Goal: Information Seeking & Learning: Learn about a topic

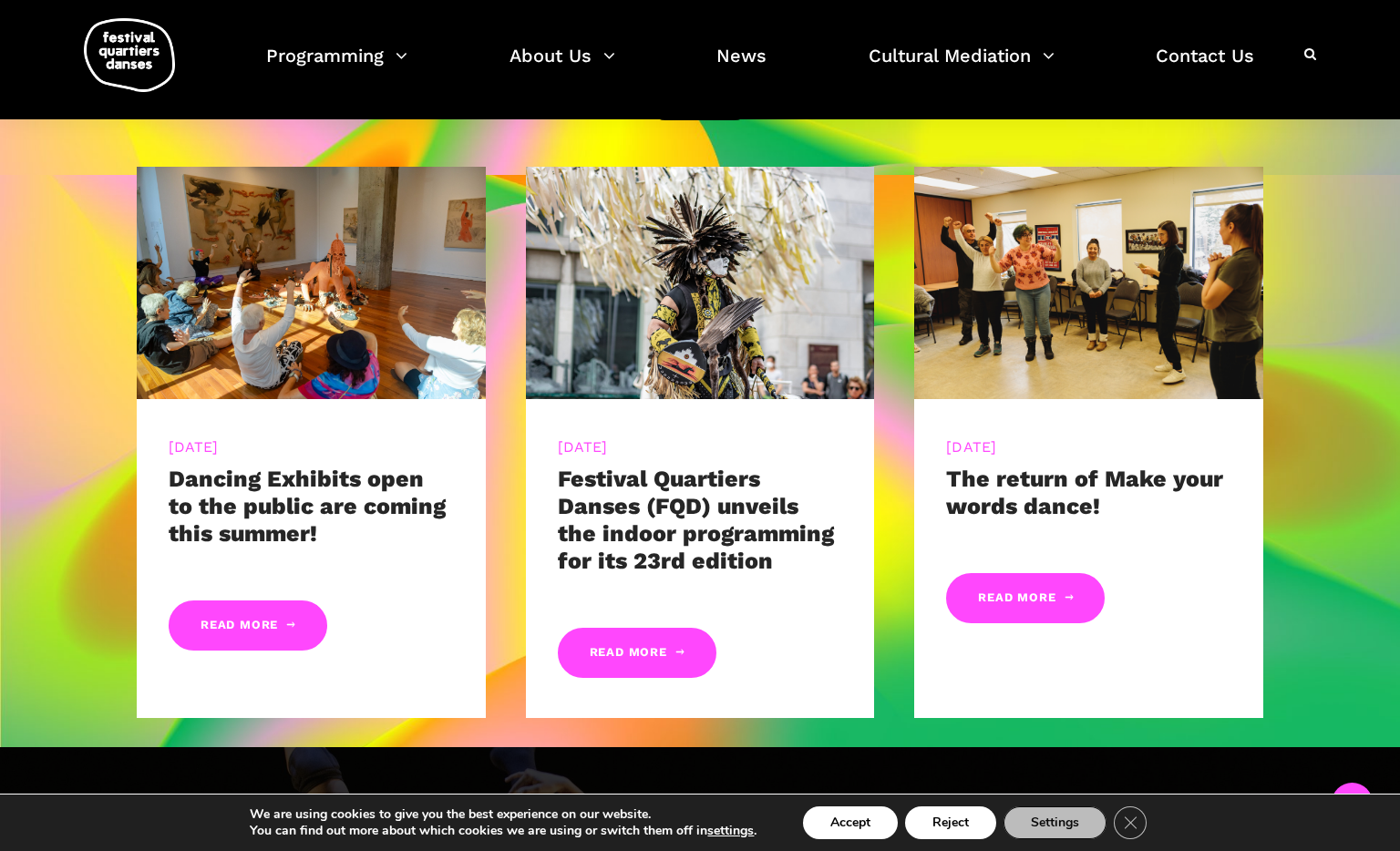
scroll to position [863, 0]
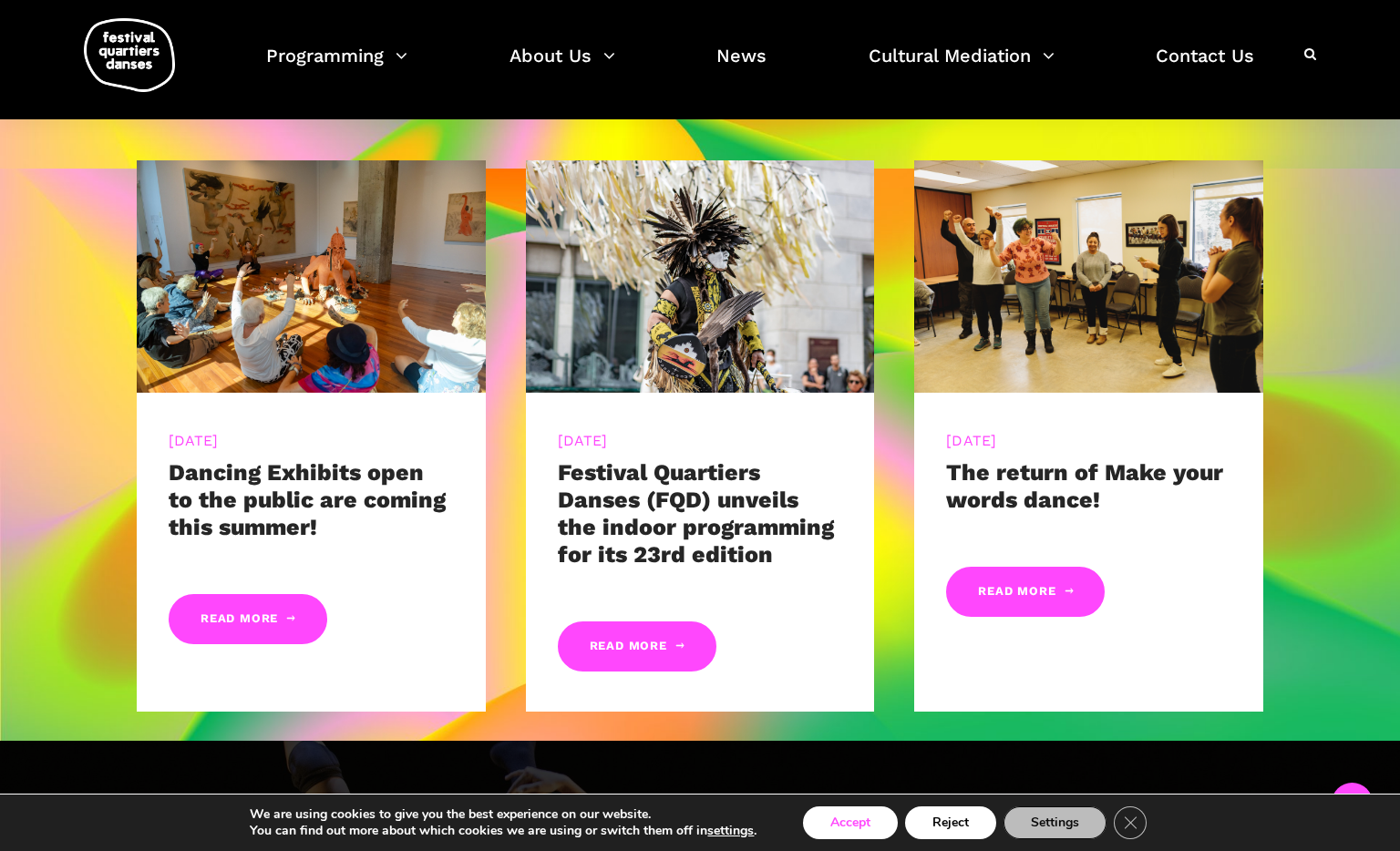
click at [840, 825] on button "Accept" at bounding box center [850, 822] width 94 height 32
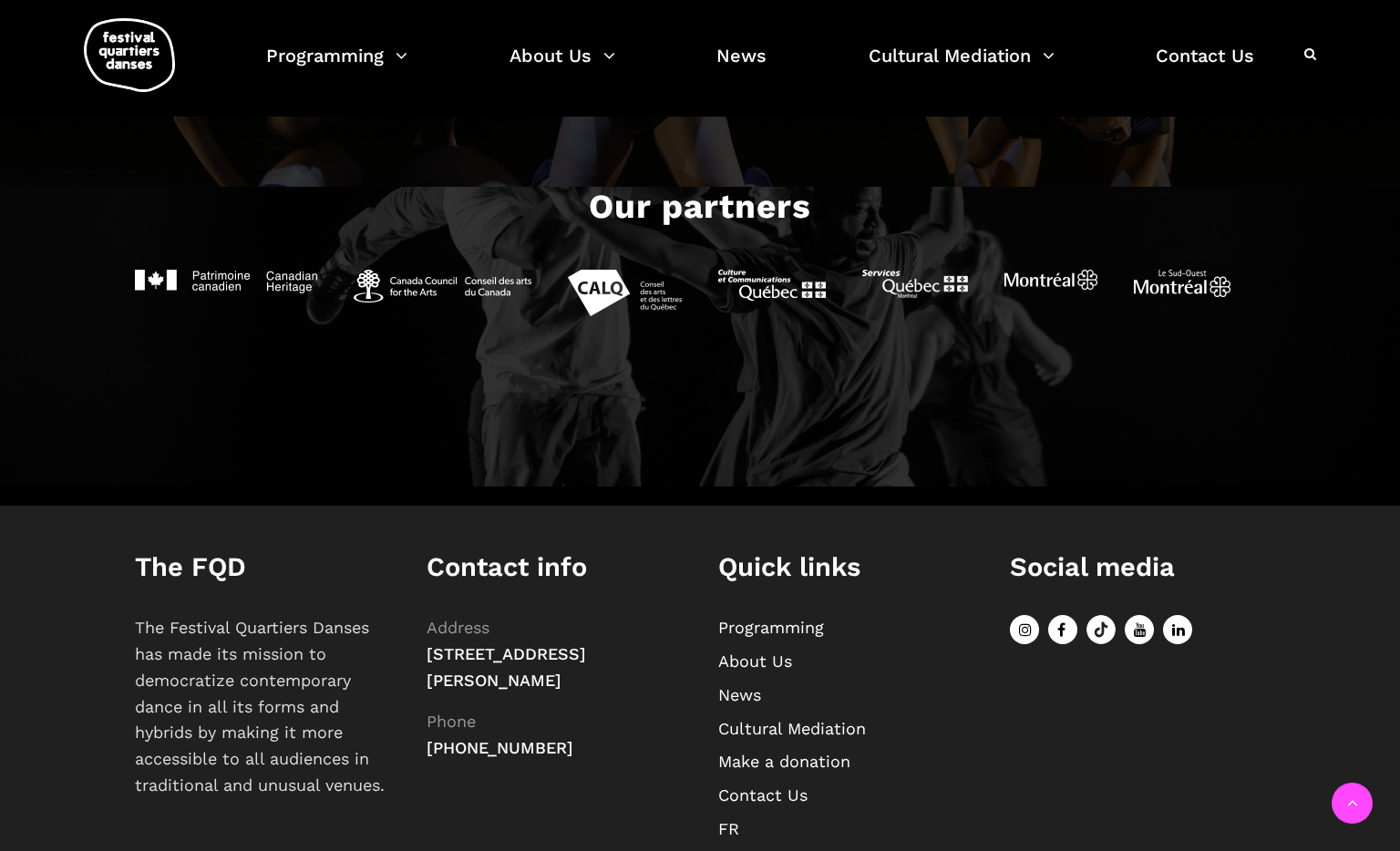
scroll to position [2048, 0]
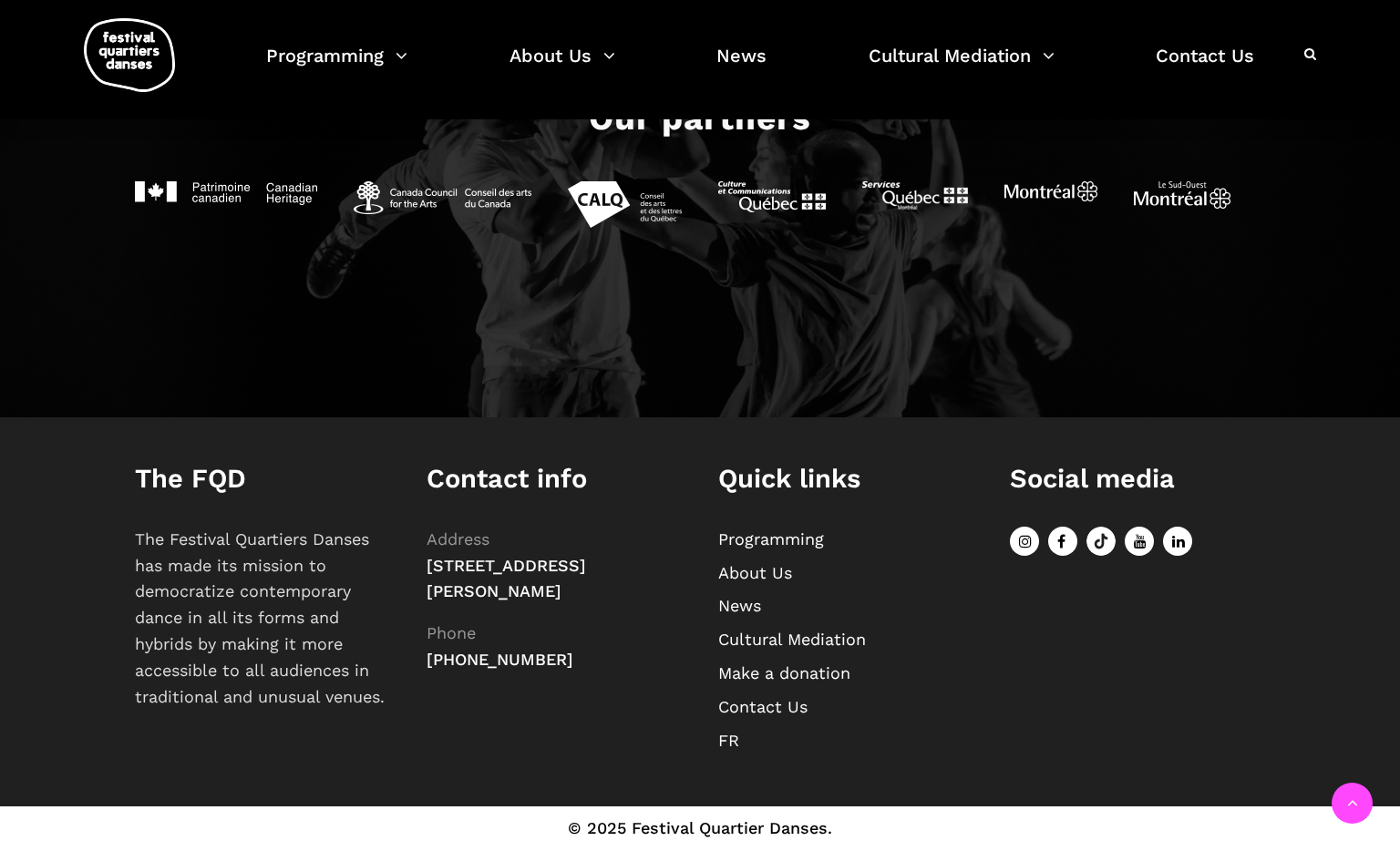
click at [725, 740] on link "FR" at bounding box center [728, 739] width 21 height 19
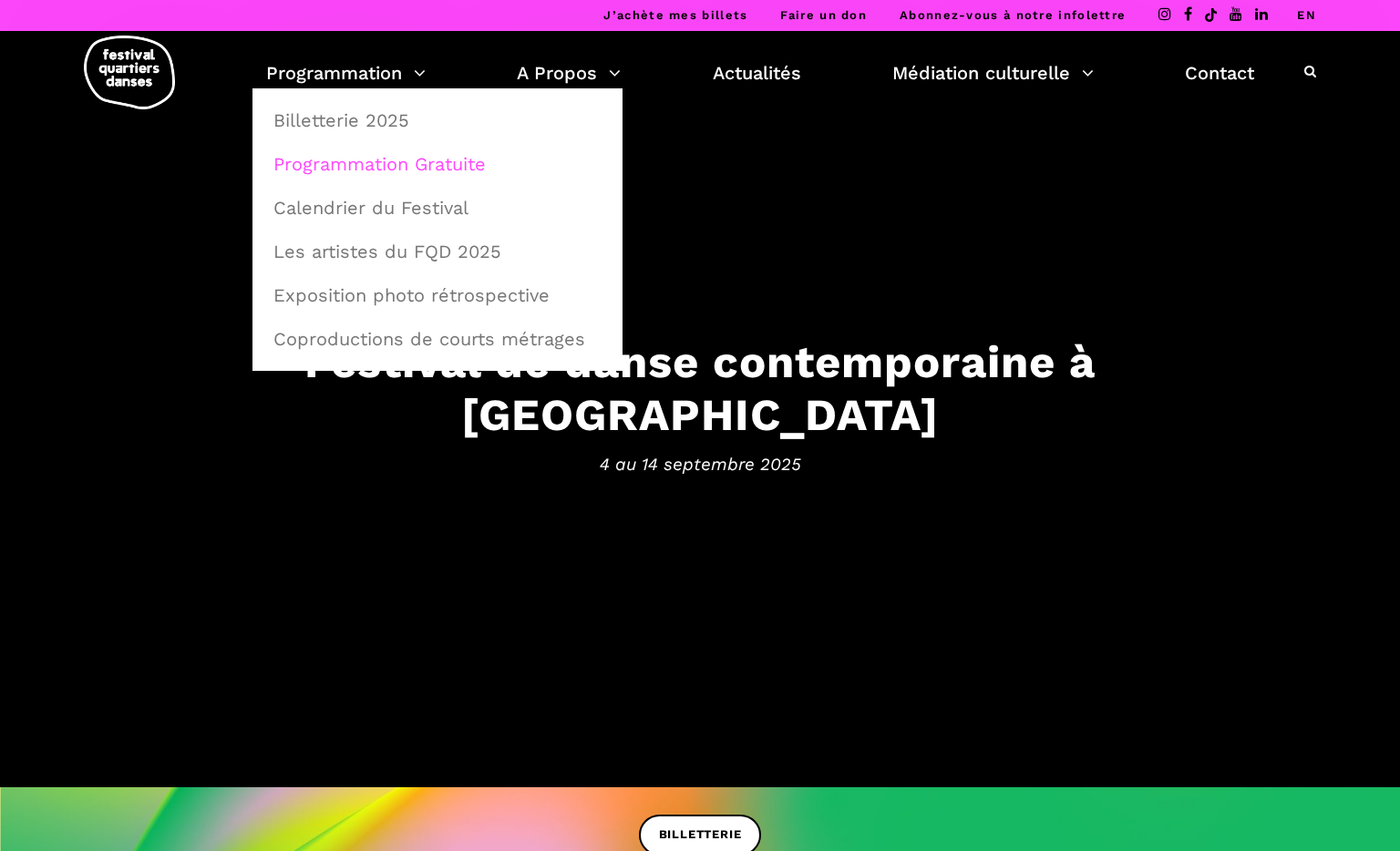
click at [354, 159] on link "Programmation Gratuite" at bounding box center [438, 164] width 350 height 42
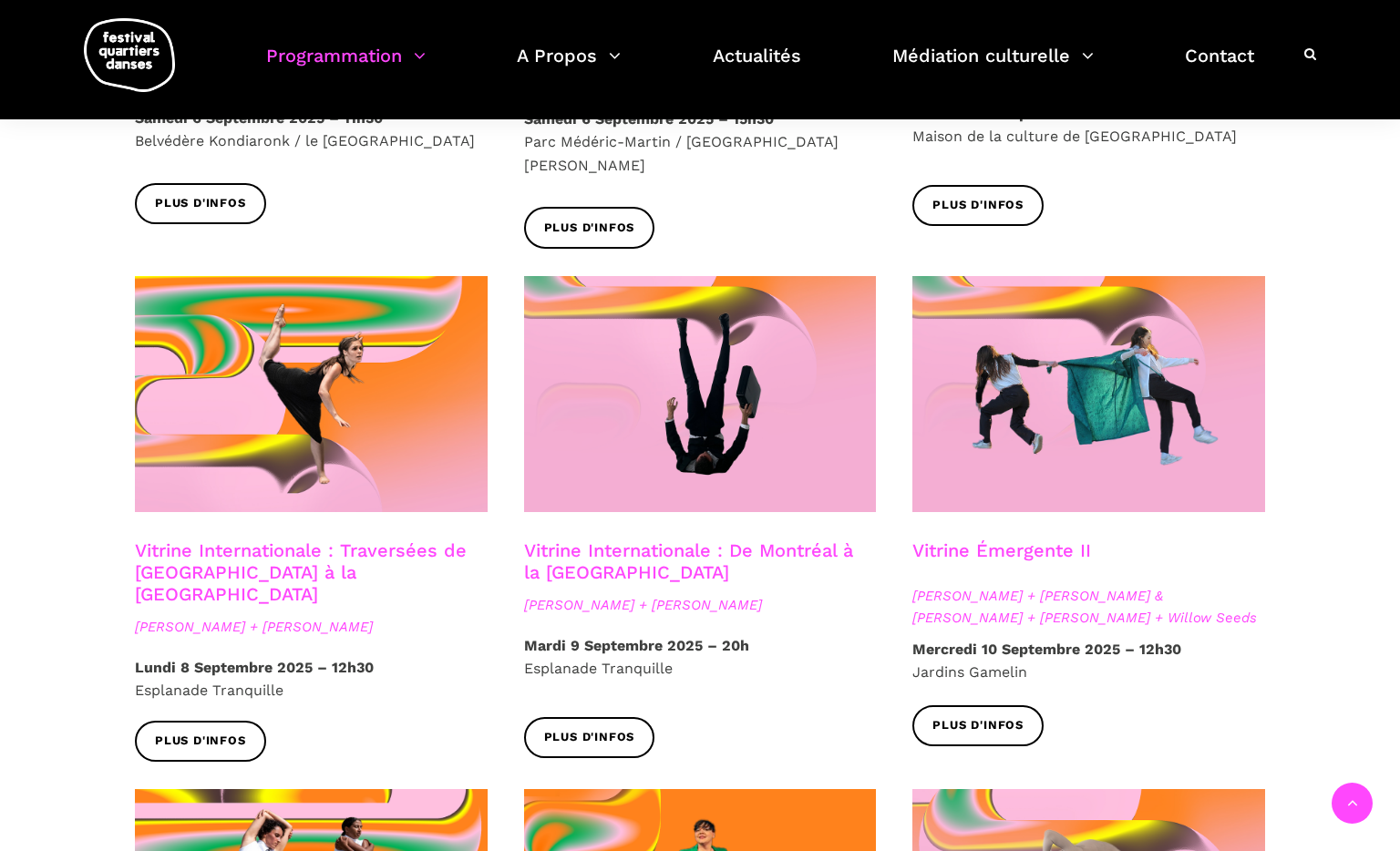
scroll to position [1377, 0]
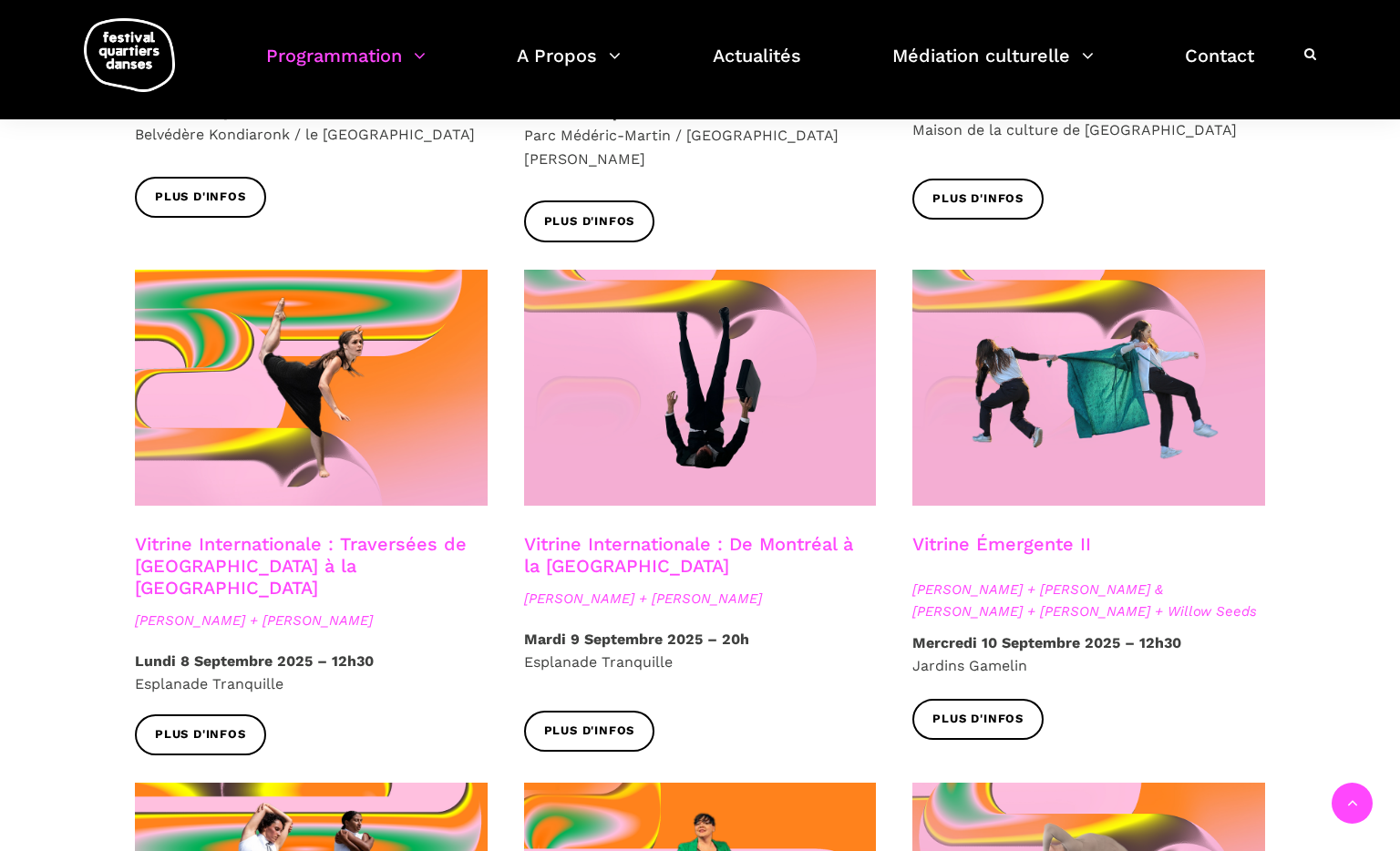
click at [88, 632] on div "Spectacles extérieurs gratuits Pré-FQD A'nó:wara Dance Theatre - Ma nature urba…" at bounding box center [700, 192] width 1400 height 2181
